Goal: Information Seeking & Learning: Check status

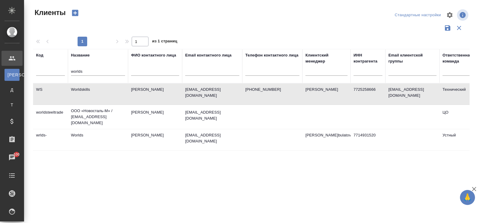
select select "RU"
click at [92, 72] on input "worlds" at bounding box center [98, 72] width 54 height 8
type input "w"
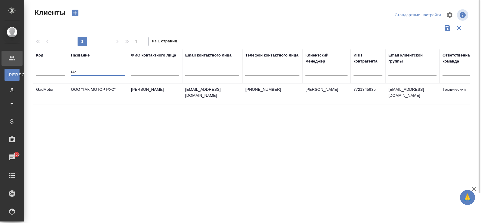
click at [90, 89] on td "ООО "ГАК МОТОР РУС"" at bounding box center [98, 94] width 60 height 21
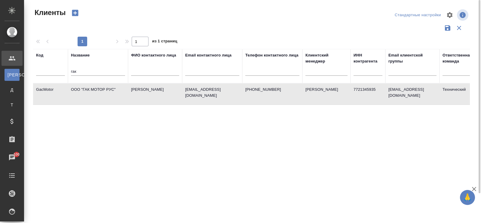
click at [90, 89] on td "ООО "ГАК МОТОР РУС"" at bounding box center [98, 94] width 60 height 21
click at [86, 68] on input "гак" at bounding box center [98, 72] width 54 height 8
type input "г"
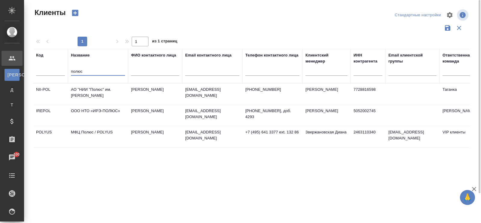
type input "полюс"
click at [99, 132] on td "МФЦ Полюс / POLYUS" at bounding box center [98, 136] width 60 height 21
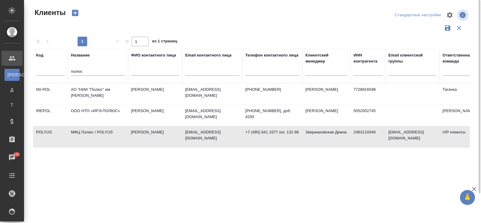
click at [99, 132] on td "МФЦ Полюс / POLYUS" at bounding box center [98, 136] width 60 height 21
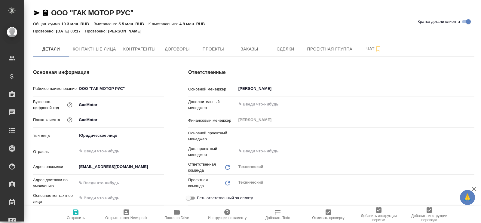
type input "[PERSON_NAME]"
type textarea "x"
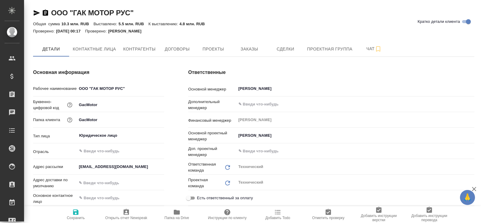
type textarea "x"
click at [250, 48] on span "Заказы" at bounding box center [249, 49] width 29 height 8
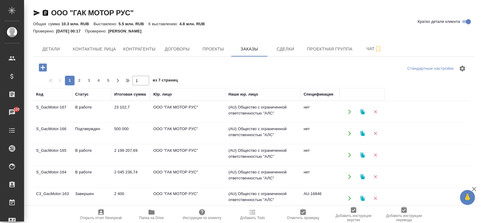
click at [134, 170] on td "2 045 236,74" at bounding box center [130, 176] width 39 height 21
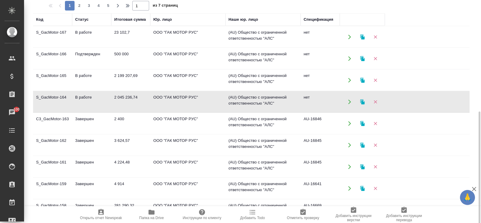
scroll to position [113, 0]
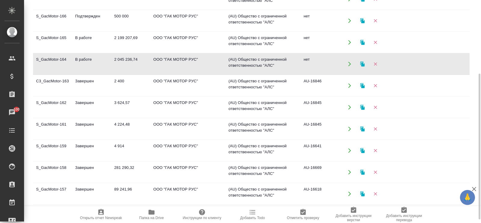
click at [117, 14] on td "500 000" at bounding box center [130, 20] width 39 height 21
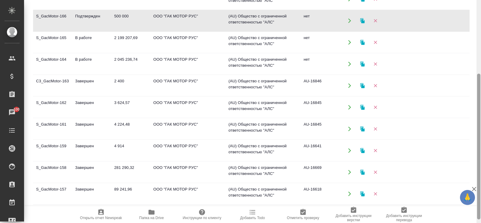
scroll to position [118, 0]
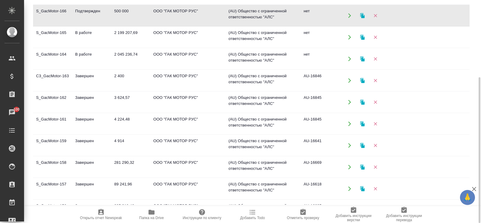
drag, startPoint x: 481, startPoint y: 101, endPoint x: 476, endPoint y: -28, distance: 129.7
click at [476, 0] on html "🙏 .cls-1 fill:#fff; AWATERA Павлова Антонина a.pavlova Клиенты Спецификации Зак…" at bounding box center [240, 111] width 481 height 223
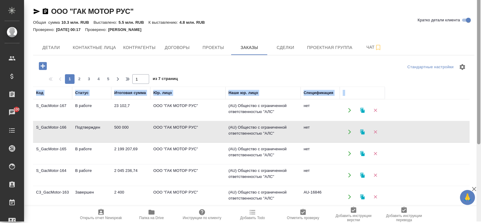
scroll to position [0, 0]
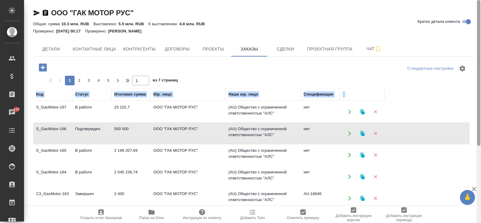
drag, startPoint x: 479, startPoint y: 84, endPoint x: 474, endPoint y: -16, distance: 100.6
click at [474, 0] on html "🙏 .cls-1 fill:#fff; AWATERA Павлова Антонина a.pavlova Клиенты Спецификации Зак…" at bounding box center [240, 111] width 481 height 223
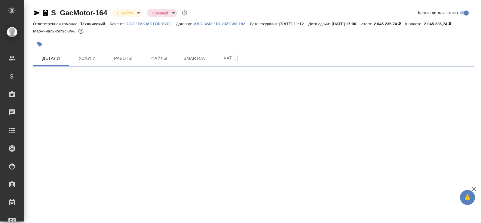
select select "RU"
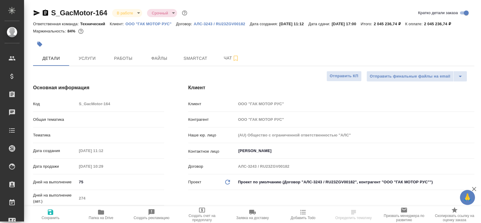
type textarea "x"
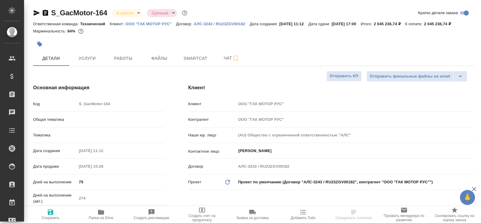
type textarea "x"
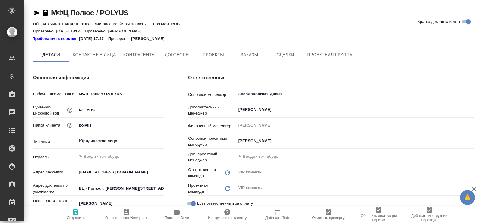
type textarea "x"
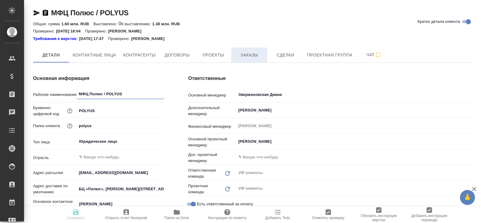
type textarea "x"
click at [252, 54] on span "Заказы" at bounding box center [249, 55] width 29 height 8
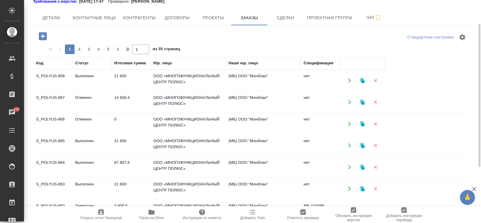
scroll to position [75, 0]
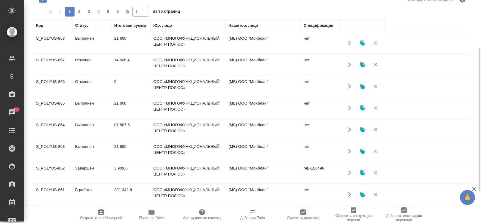
click at [130, 187] on td "391 342,8" at bounding box center [130, 194] width 39 height 21
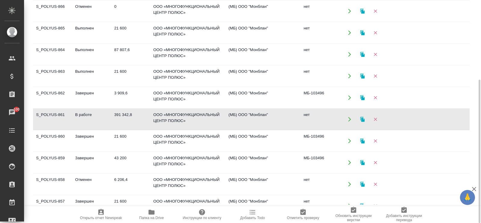
scroll to position [37, 0]
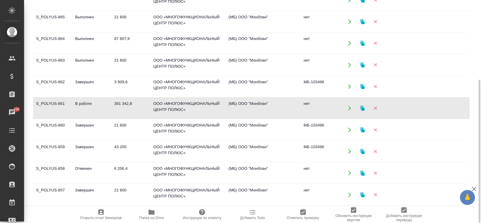
click at [127, 108] on td "391 342,8" at bounding box center [130, 108] width 39 height 21
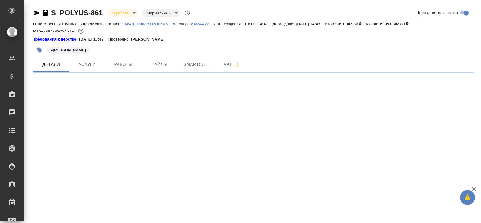
select select "RU"
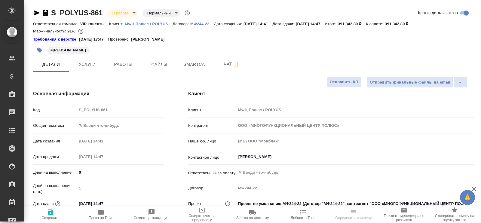
type textarea "x"
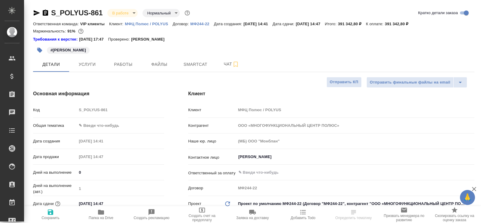
type textarea "x"
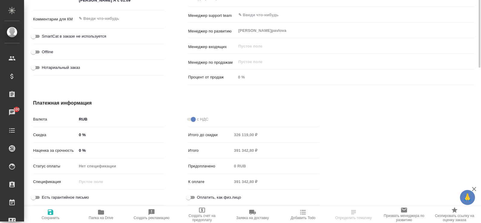
scroll to position [185, 0]
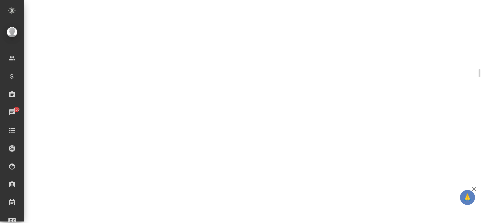
select select "RU"
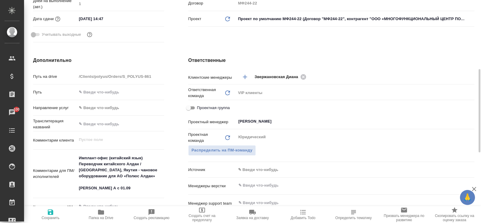
type textarea "x"
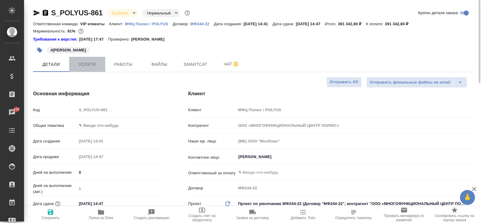
click at [87, 63] on span "Услуги" at bounding box center [87, 65] width 29 height 8
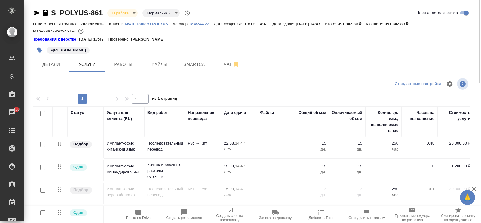
scroll to position [28, 0]
